Goal: Information Seeking & Learning: Learn about a topic

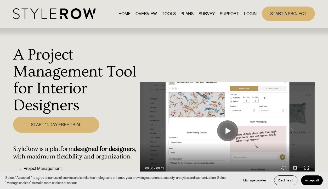
click at [244, 13] on link "LOGIN" at bounding box center [250, 13] width 13 height 7
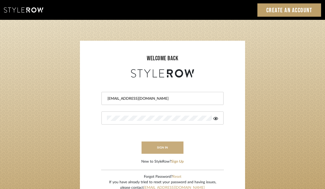
click at [159, 148] on button "sign in" at bounding box center [162, 148] width 42 height 12
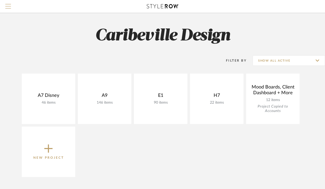
click at [8, 4] on span "Menu" at bounding box center [8, 4] width 6 height 1
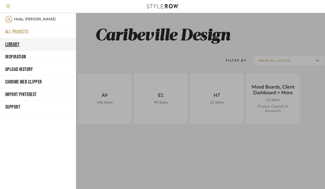
click at [19, 44] on button "Library" at bounding box center [38, 44] width 76 height 13
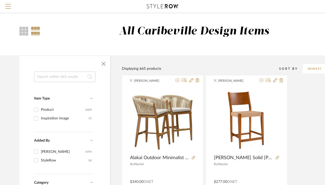
click at [66, 78] on input at bounding box center [64, 77] width 61 height 10
type input "Meig"
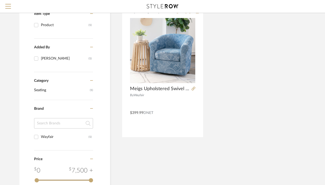
scroll to position [88, 0]
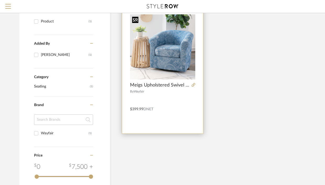
click at [155, 63] on img "0" at bounding box center [162, 46] width 65 height 65
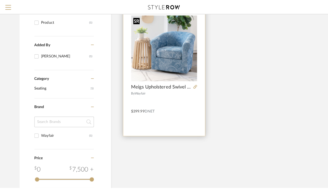
scroll to position [0, 0]
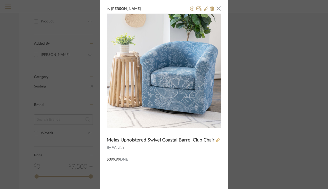
click at [215, 141] on link at bounding box center [217, 141] width 5 height 4
click at [67, 41] on div "Brianne Leiva × Meigs Upholstered Swivel Coastal Barrel Club Chair By Wayfair $…" at bounding box center [164, 94] width 328 height 189
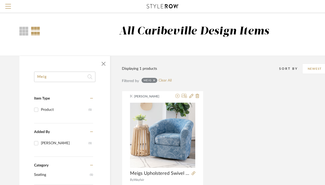
drag, startPoint x: 59, startPoint y: 80, endPoint x: 21, endPoint y: 78, distance: 38.3
type input "coffee table"
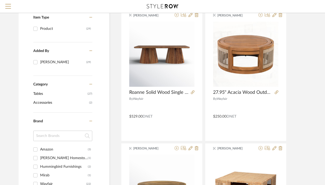
scroll to position [81, 1]
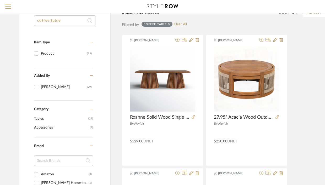
scroll to position [76, 0]
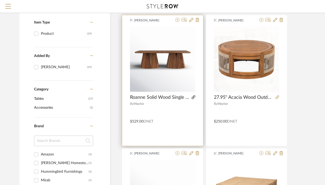
click at [193, 96] on icon at bounding box center [193, 98] width 4 height 4
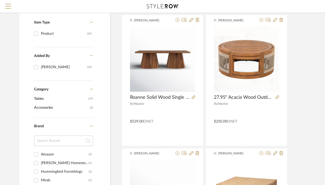
scroll to position [0, 0]
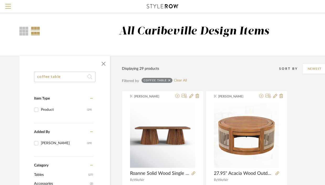
drag, startPoint x: 79, startPoint y: 80, endPoint x: 21, endPoint y: 76, distance: 57.7
type input "chairs"
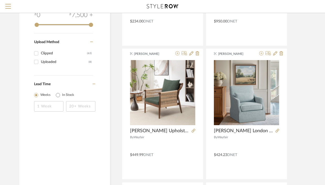
scroll to position [315, 0]
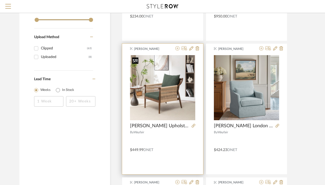
click at [172, 101] on img "0" at bounding box center [162, 87] width 65 height 65
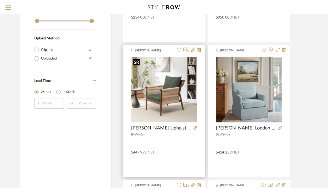
scroll to position [0, 0]
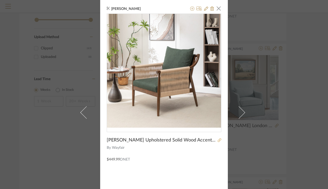
click at [218, 140] on icon at bounding box center [220, 141] width 4 height 4
click at [217, 9] on span "button" at bounding box center [219, 8] width 10 height 10
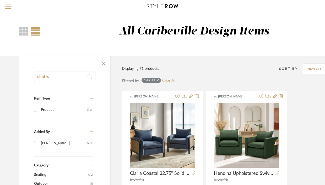
drag, startPoint x: 56, startPoint y: 76, endPoint x: 20, endPoint y: 80, distance: 35.9
